Goal: Transaction & Acquisition: Download file/media

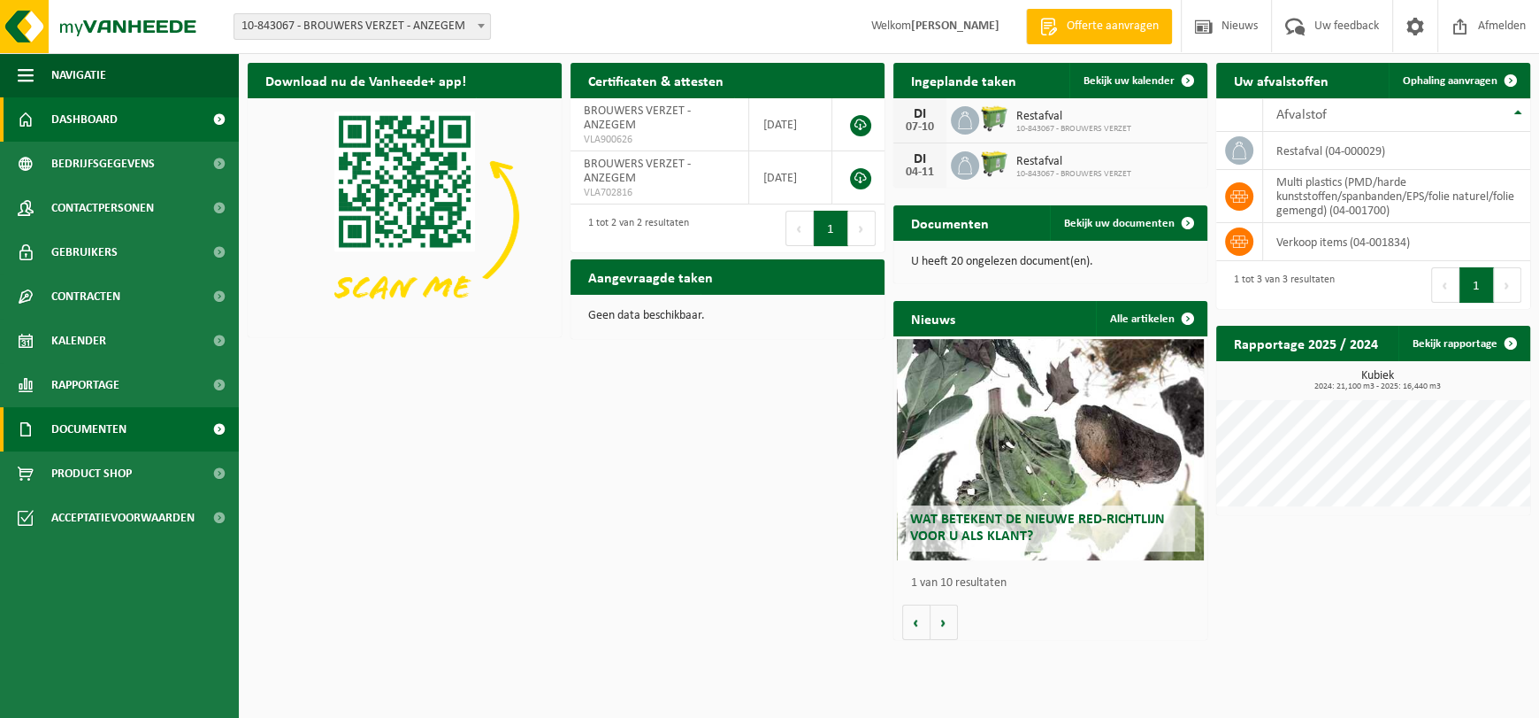
click at [102, 433] on span "Documenten" at bounding box center [88, 429] width 75 height 44
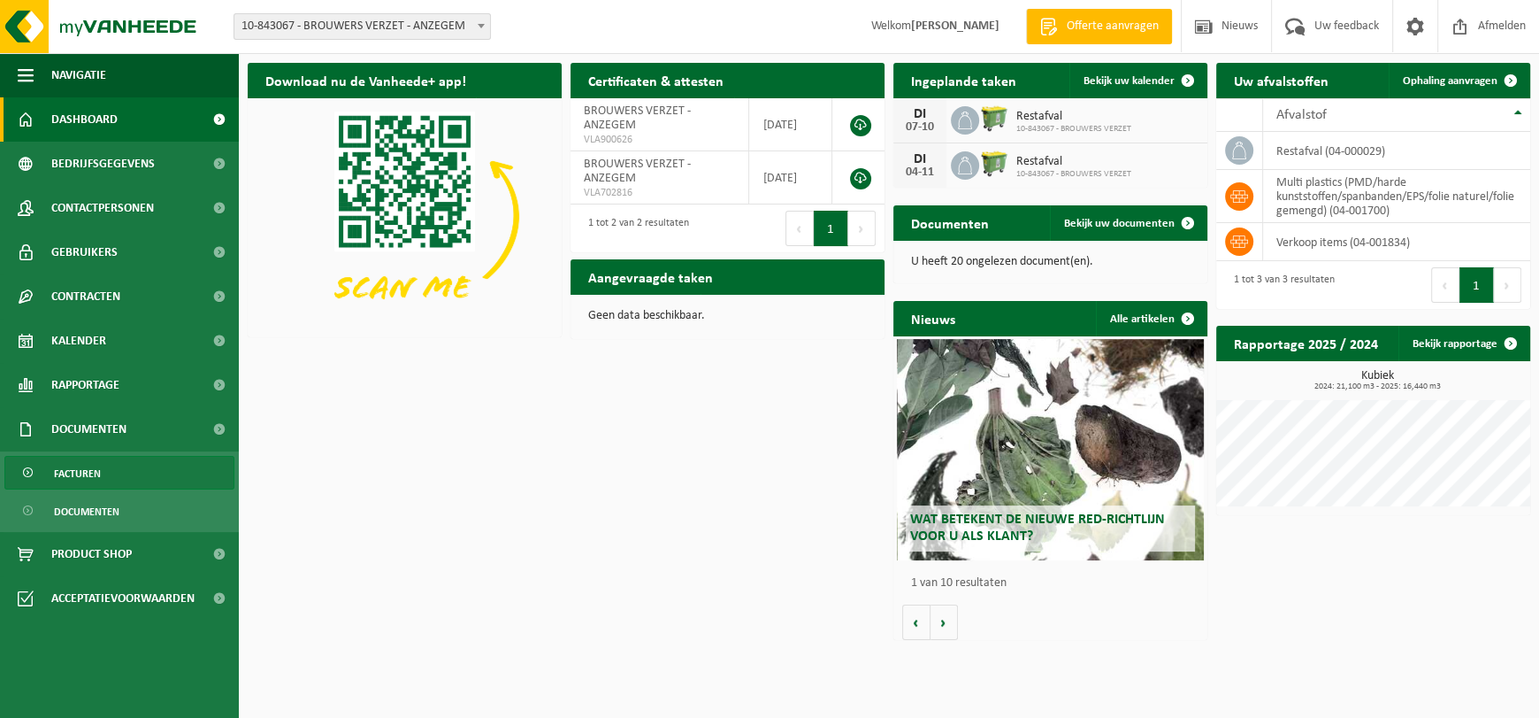
click at [121, 468] on link "Facturen" at bounding box center [119, 473] width 230 height 34
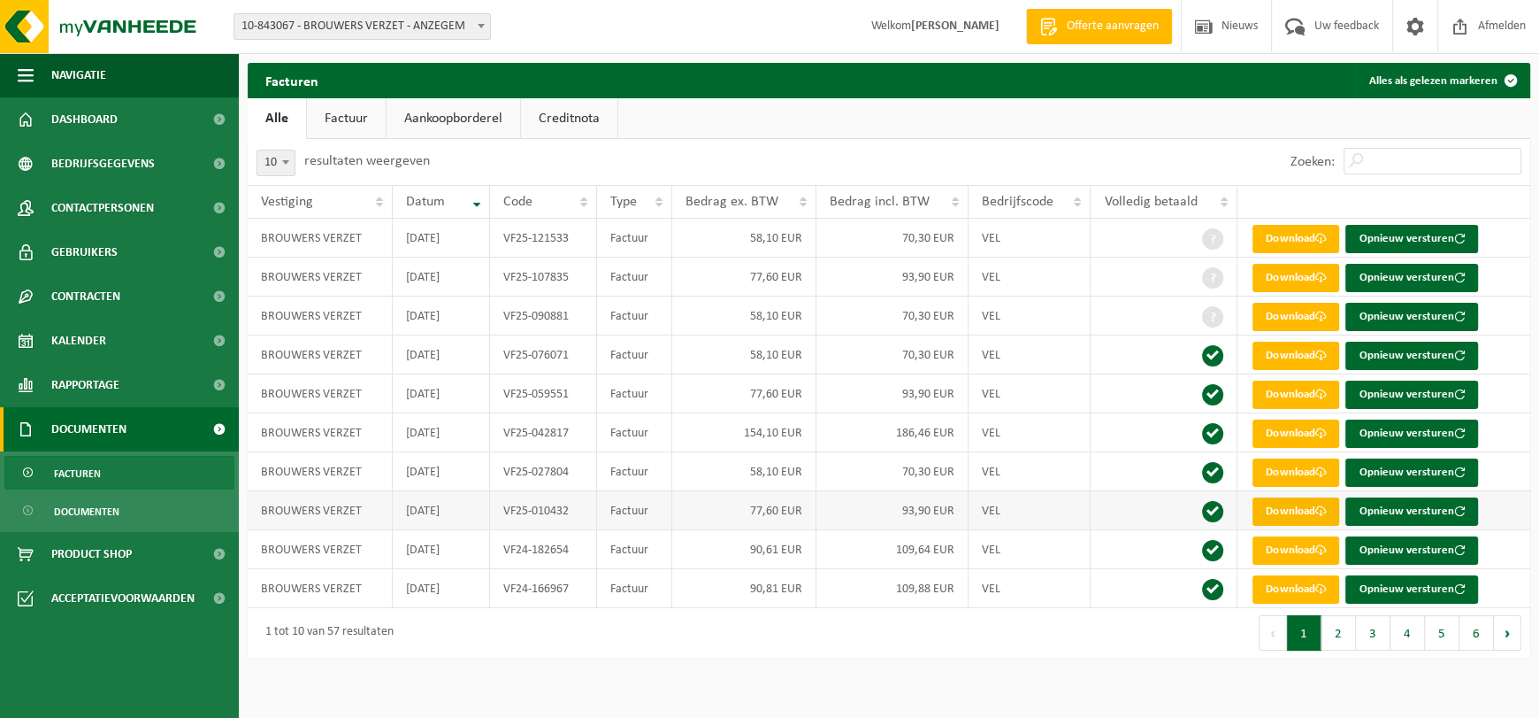
click at [1293, 517] on link "Download" at bounding box center [1296, 511] width 87 height 28
click at [1285, 234] on link "Download" at bounding box center [1296, 239] width 87 height 28
